Goal: Information Seeking & Learning: Check status

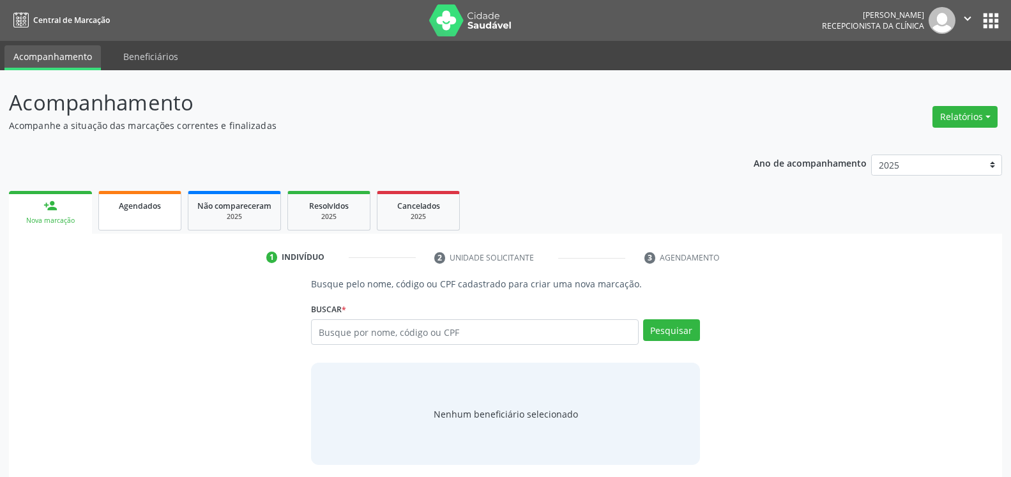
click at [165, 208] on div "Agendados" at bounding box center [140, 205] width 64 height 13
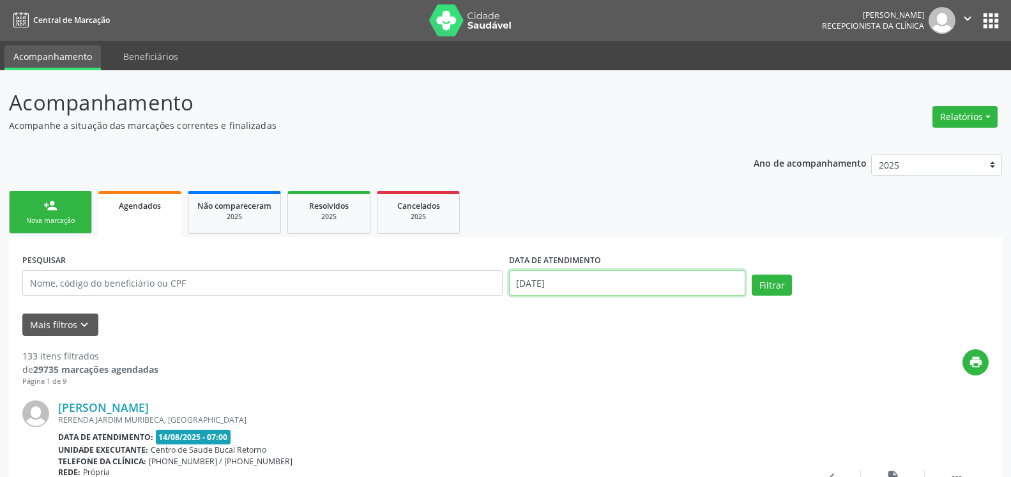
click at [587, 284] on input "[DATE]" at bounding box center [627, 283] width 237 height 26
click at [606, 178] on span "13" at bounding box center [607, 179] width 25 height 25
type input "[DATE]"
click at [86, 328] on icon "keyboard_arrow_down" at bounding box center [84, 325] width 14 height 14
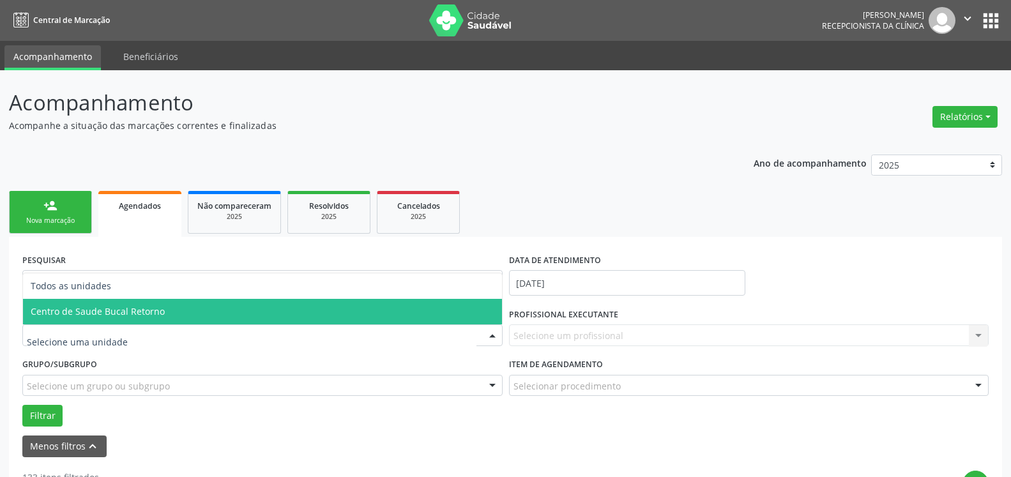
click at [158, 319] on span "Centro de Saude Bucal Retorno" at bounding box center [262, 312] width 479 height 26
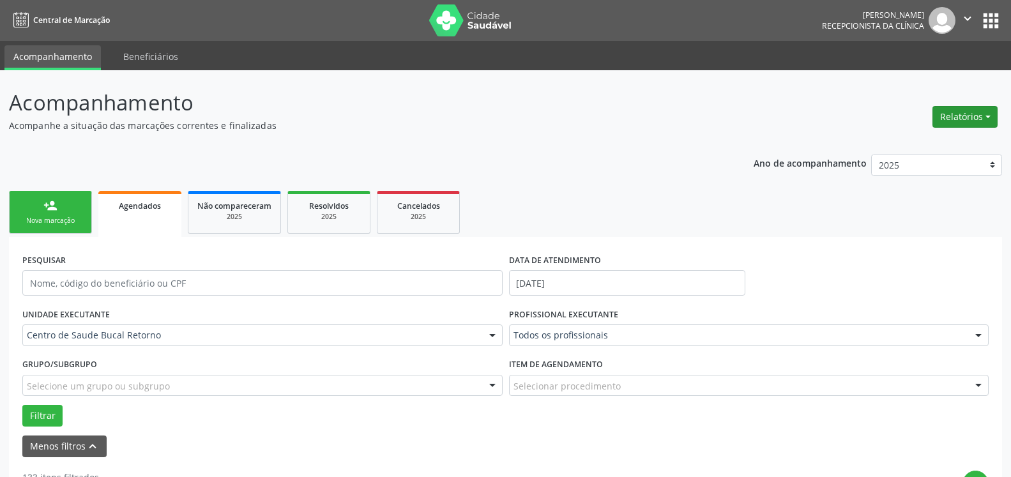
click at [984, 123] on button "Relatórios" at bounding box center [965, 117] width 65 height 22
click at [913, 140] on link "Agendamentos" at bounding box center [929, 144] width 137 height 18
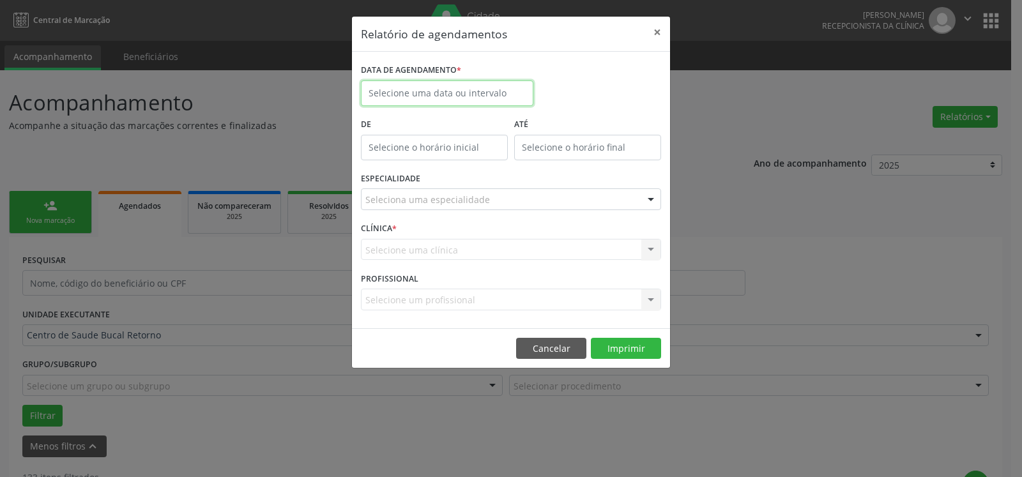
click at [471, 91] on input "text" at bounding box center [447, 93] width 172 height 26
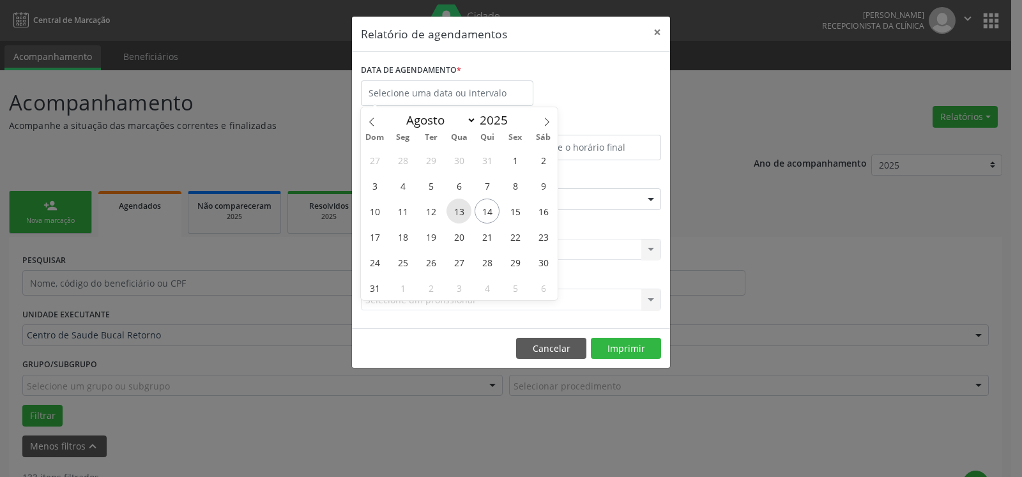
click at [457, 209] on span "13" at bounding box center [458, 211] width 25 height 25
type input "[DATE]"
click at [457, 209] on span "13" at bounding box center [458, 211] width 25 height 25
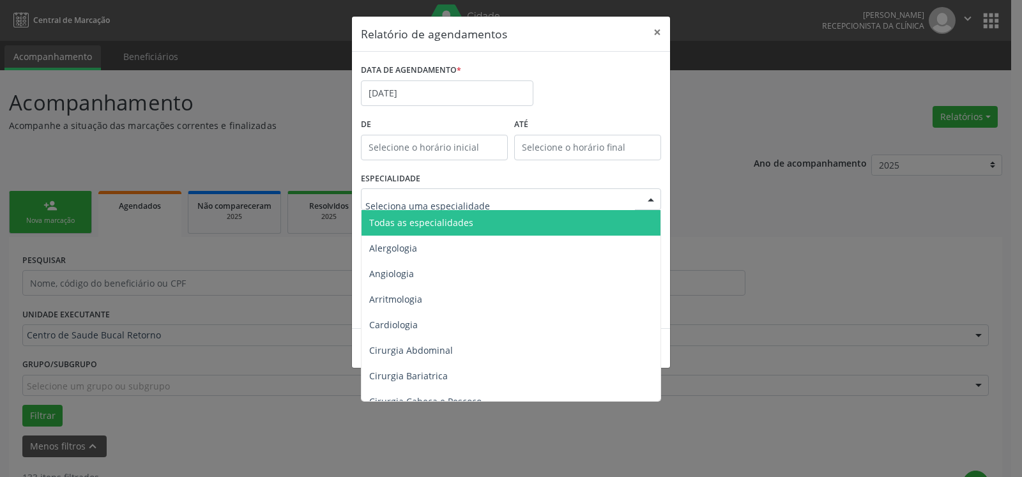
click at [469, 217] on span "Todas as especialidades" at bounding box center [512, 223] width 301 height 26
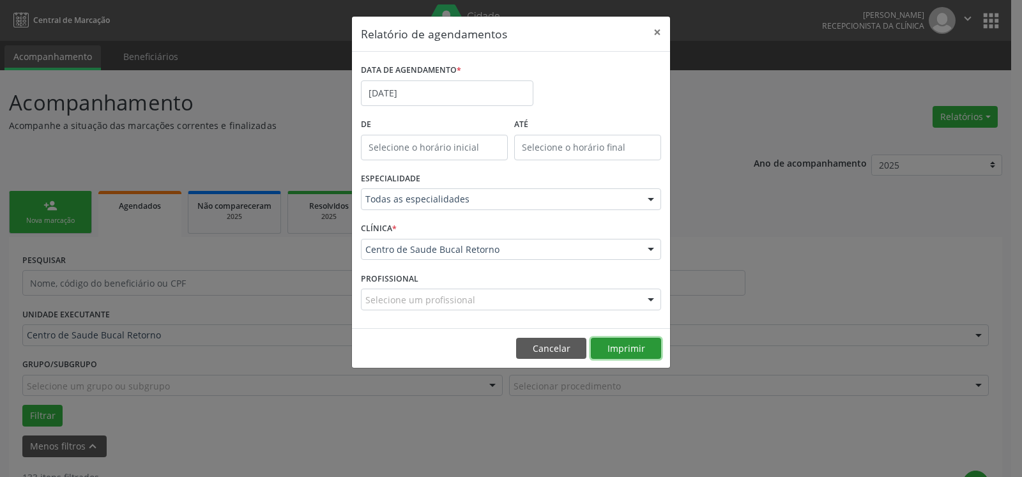
click at [644, 352] on button "Imprimir" at bounding box center [626, 349] width 70 height 22
click at [659, 33] on button "×" at bounding box center [657, 32] width 26 height 31
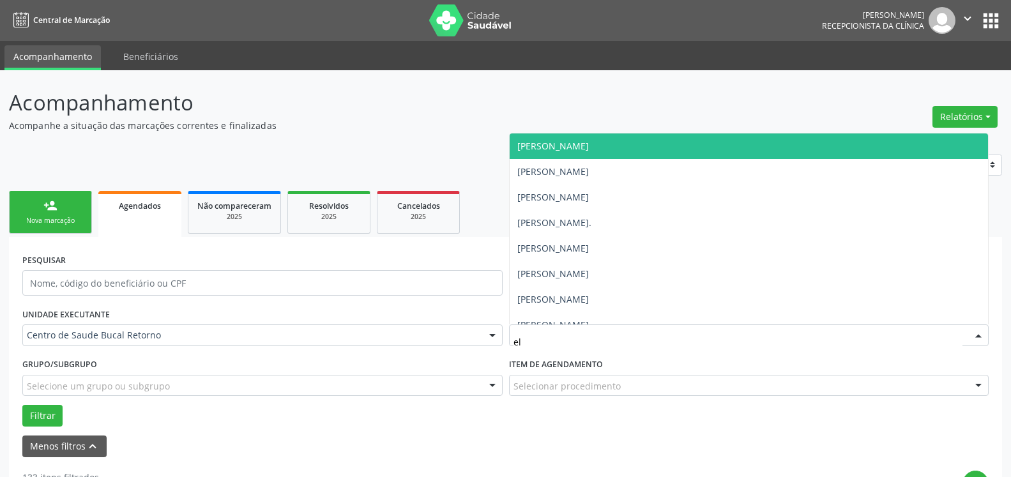
type input "eli"
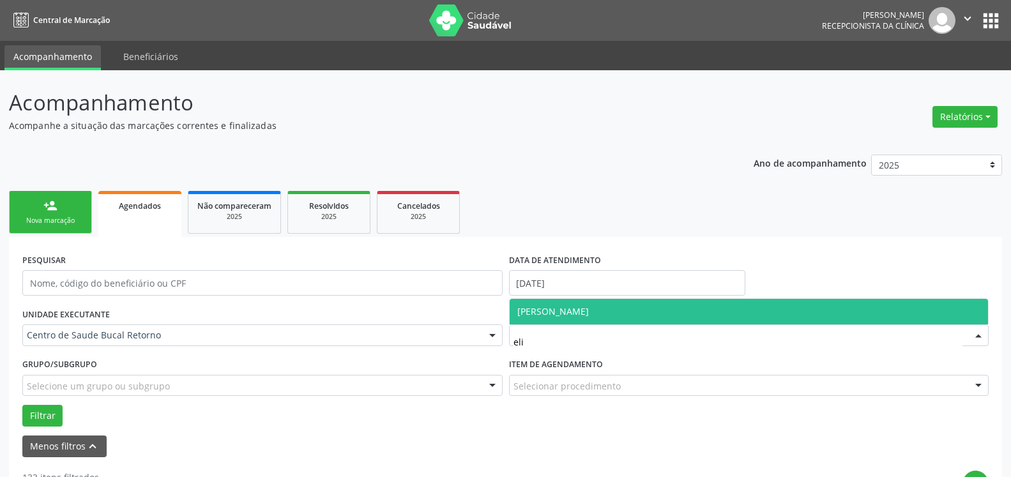
click at [581, 318] on span "[PERSON_NAME]" at bounding box center [749, 312] width 479 height 26
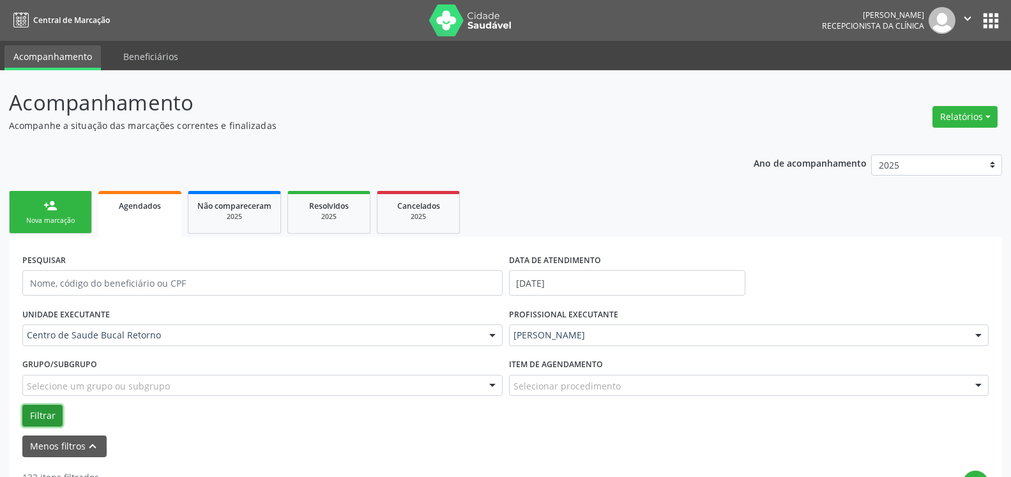
click at [45, 411] on button "Filtrar" at bounding box center [42, 416] width 40 height 22
click at [572, 114] on p "Acompanhamento" at bounding box center [357, 103] width 696 height 32
